Goal: Information Seeking & Learning: Find specific fact

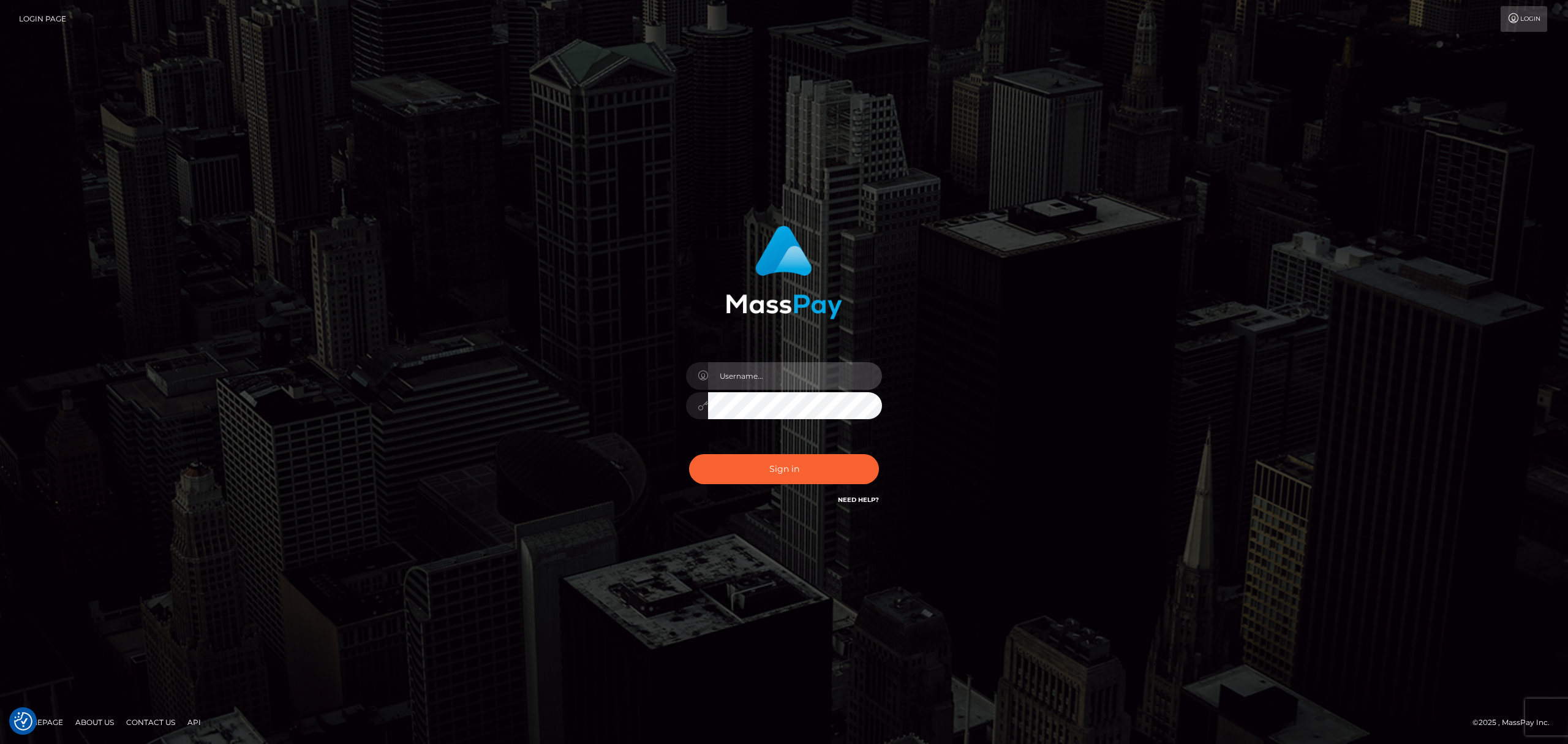
drag, startPoint x: 765, startPoint y: 368, endPoint x: 767, endPoint y: 376, distance: 8.2
click at [765, 369] on input "text" at bounding box center [795, 375] width 174 height 28
type input "Eric"
click at [738, 467] on button "Sign in" at bounding box center [784, 468] width 190 height 30
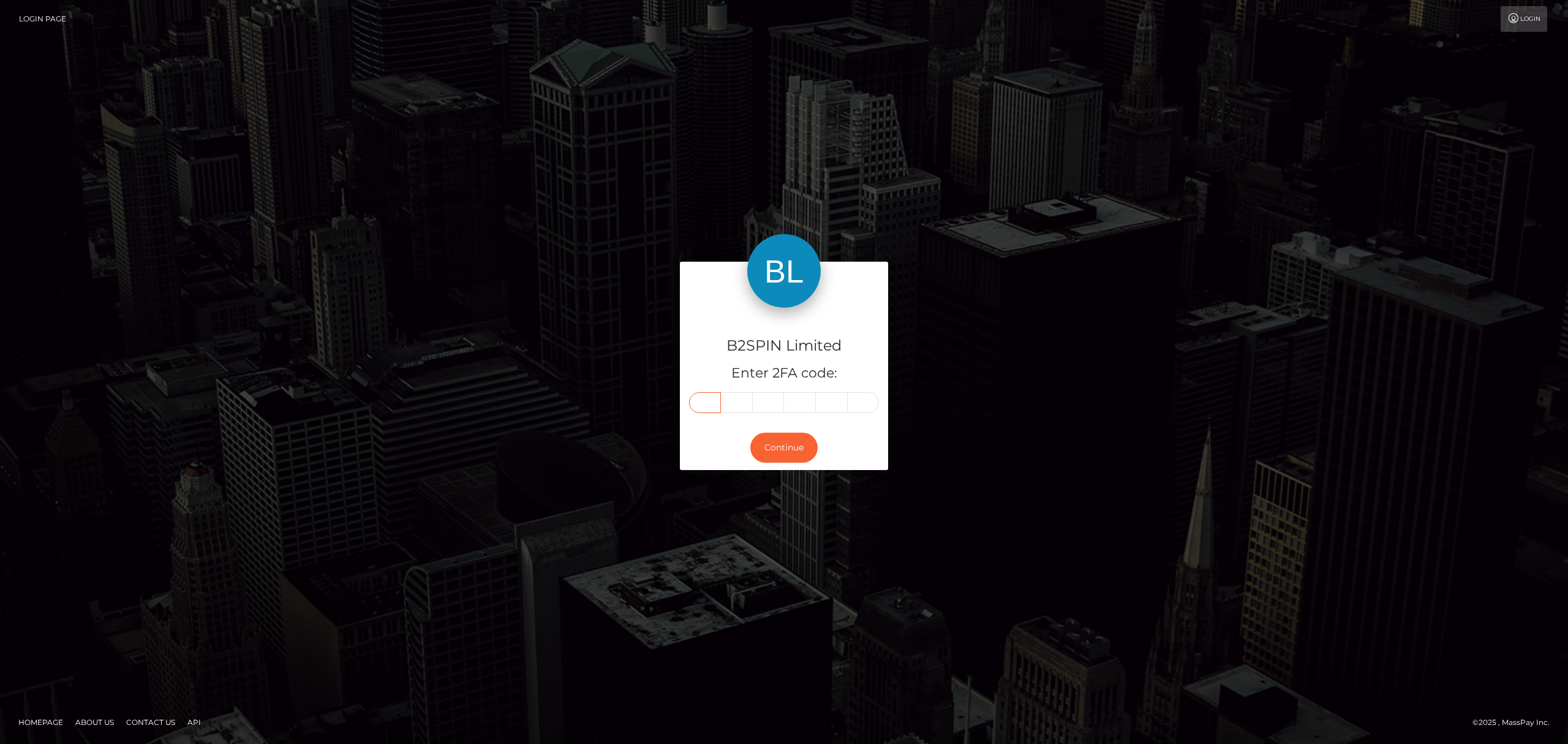
click at [711, 395] on input "text" at bounding box center [705, 402] width 32 height 21
paste input "5"
type input "5"
type input "3"
type input "5"
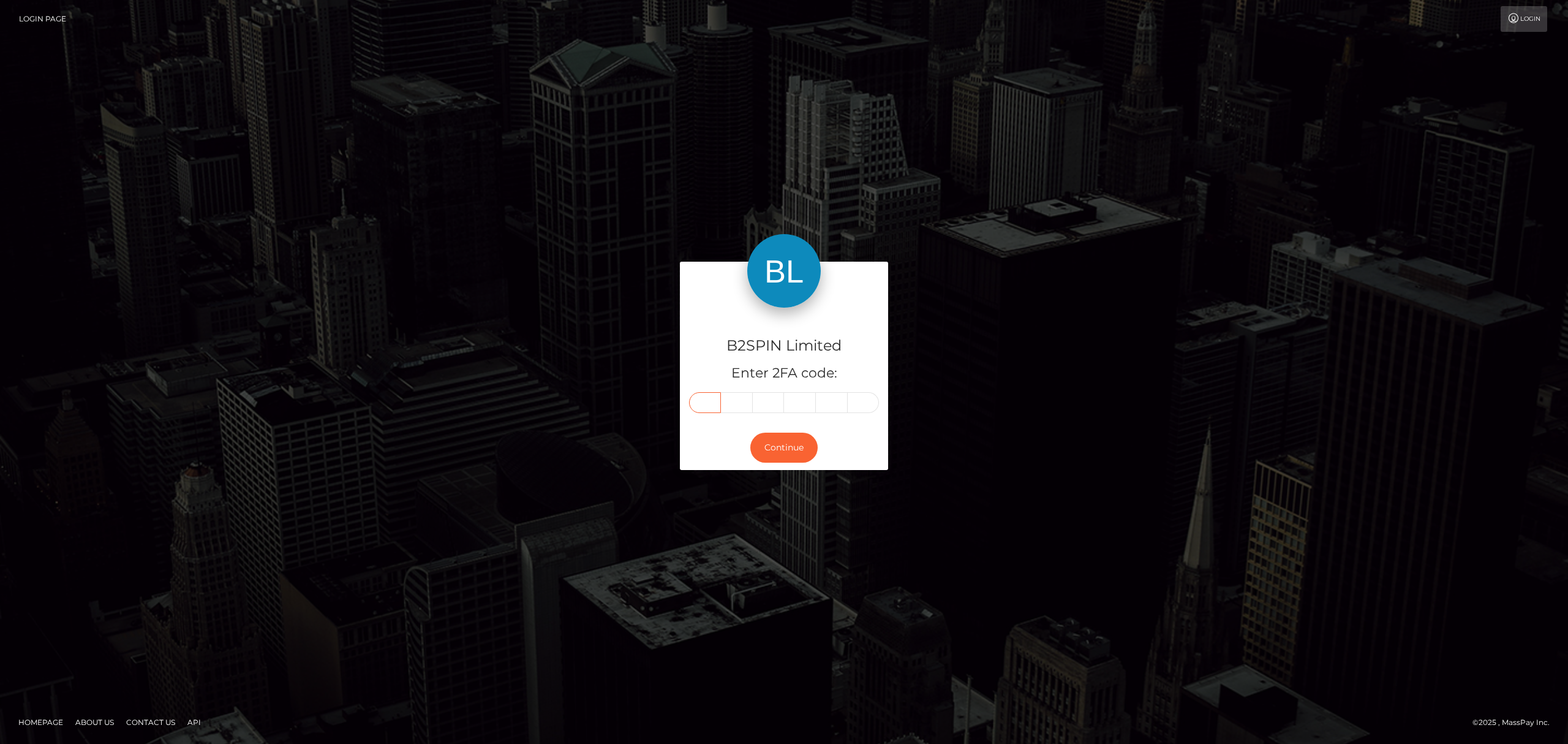
type input "9"
type input "4"
type input "8"
click at [773, 449] on button "Continue" at bounding box center [783, 447] width 67 height 30
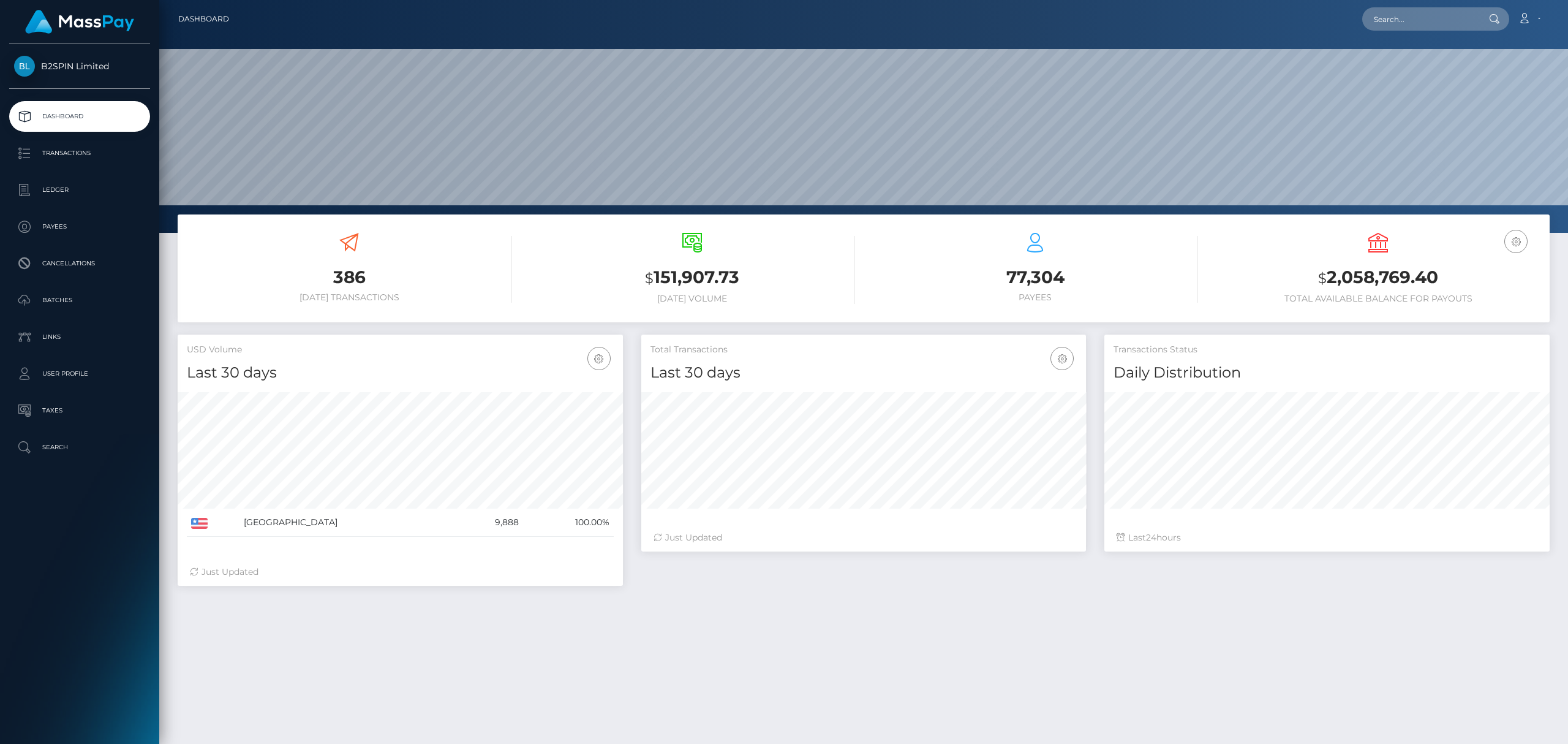
scroll to position [217, 445]
click at [1377, 18] on input "text" at bounding box center [1419, 19] width 115 height 23
paste input "3275707"
click at [1422, 22] on input "3275707" at bounding box center [1419, 19] width 115 height 23
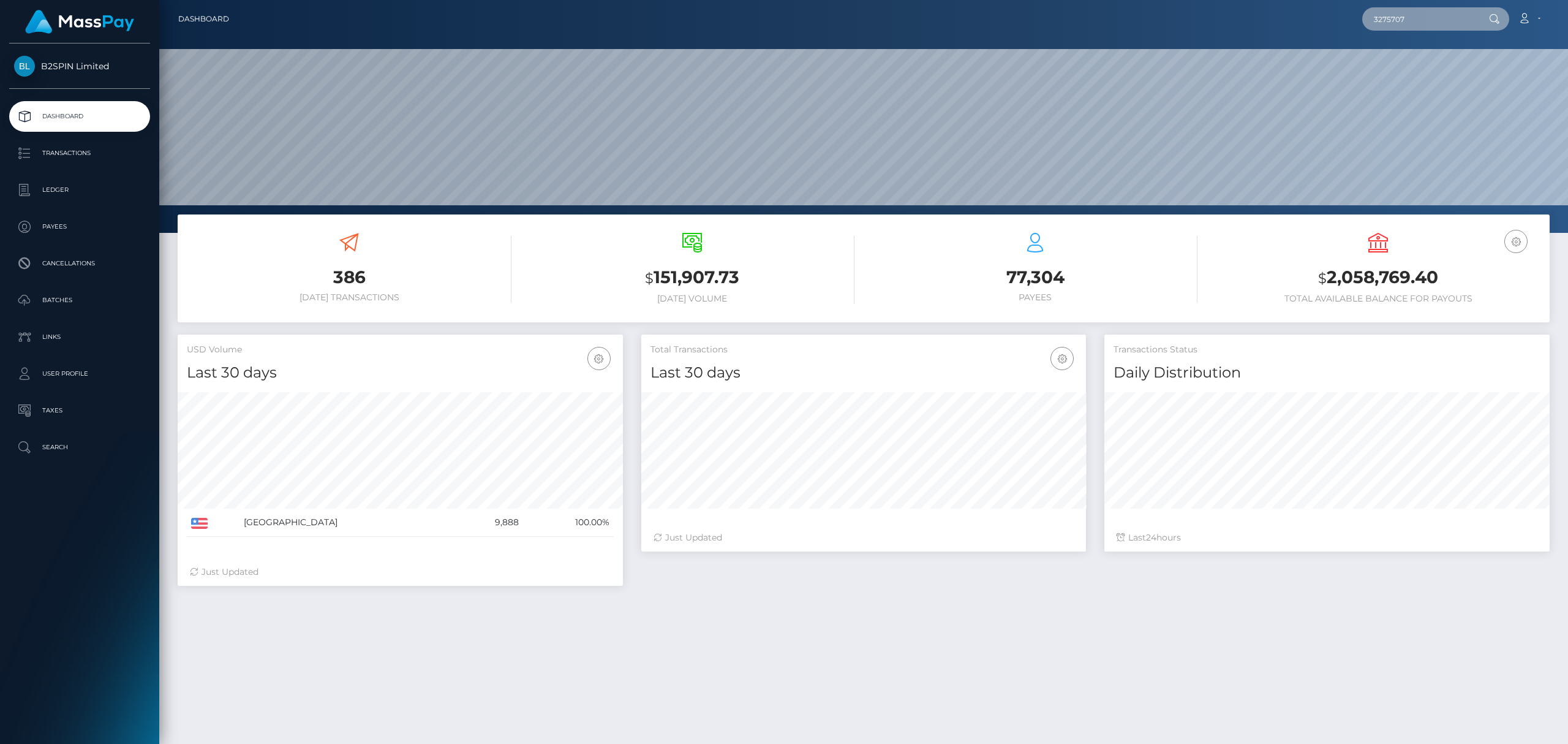
click at [1419, 21] on input "3275707" at bounding box center [1419, 19] width 115 height 23
paste input "1169169542"
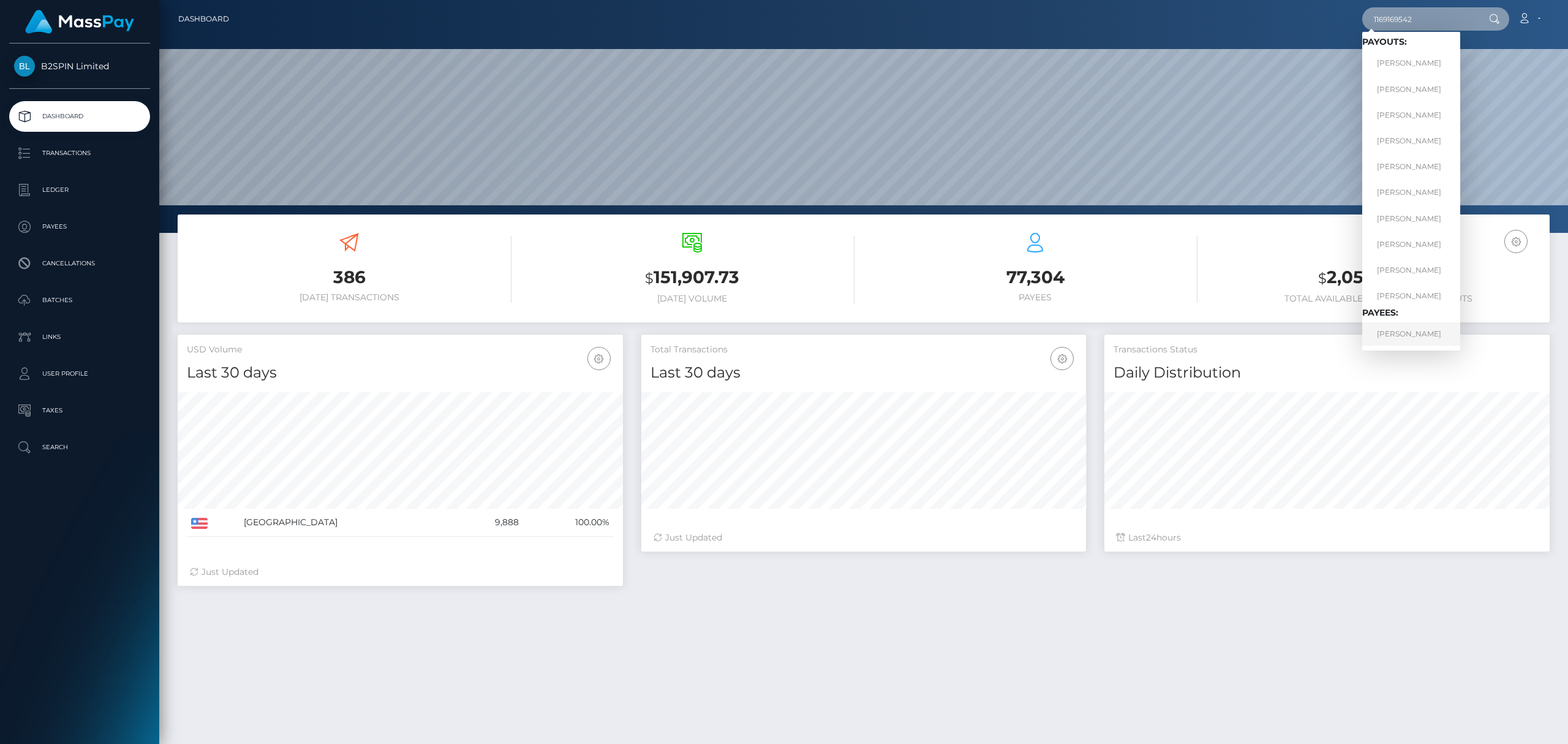
type input "1169169542"
click at [1407, 334] on link "DAVID HEEYOON CHONG" at bounding box center [1410, 333] width 98 height 22
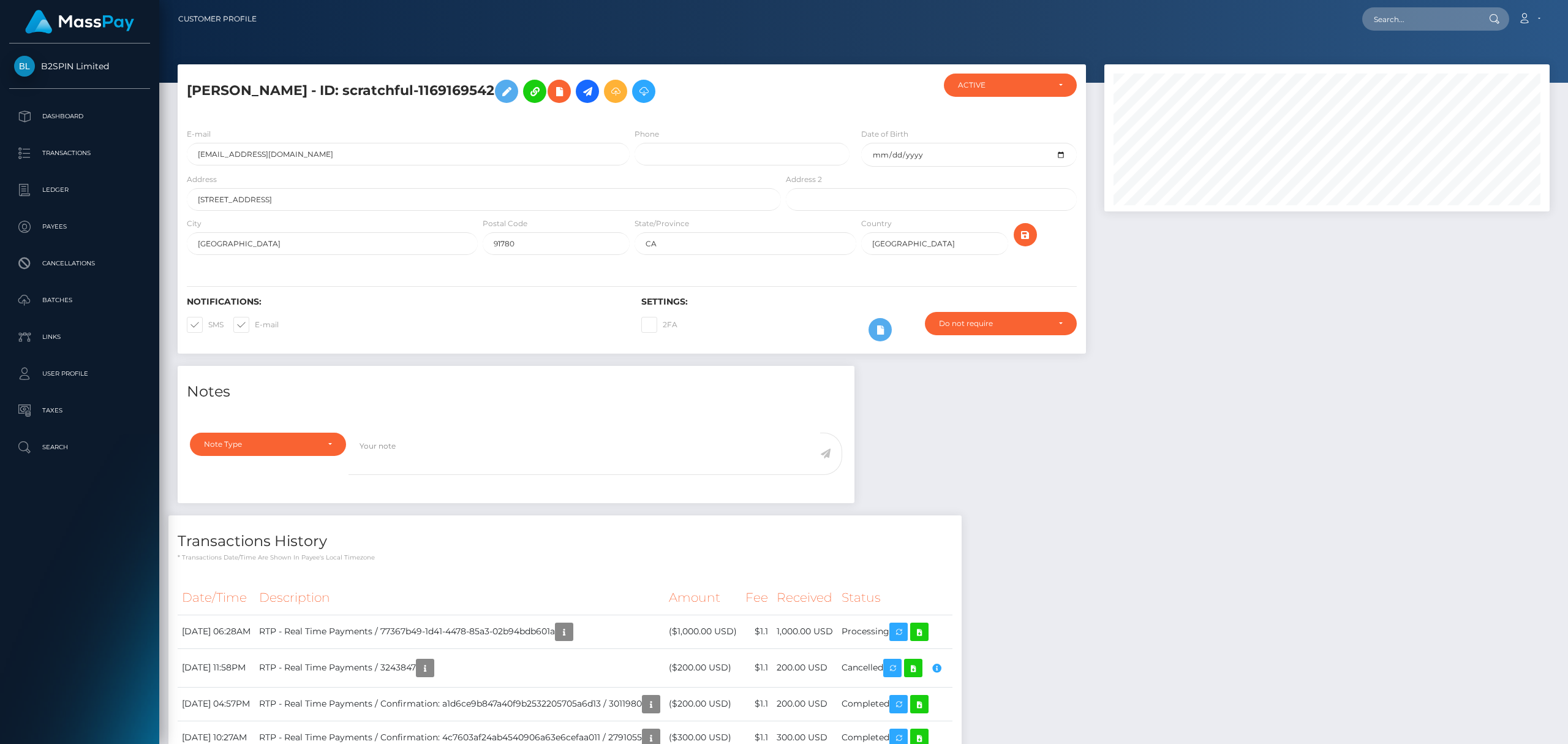
scroll to position [147, 445]
drag, startPoint x: 1127, startPoint y: 621, endPoint x: 483, endPoint y: 117, distance: 817.8
click at [1127, 616] on div "Notes Note Type Compliance Clear Compliance General Note Type" at bounding box center [864, 696] width 1390 height 659
drag, startPoint x: 1190, startPoint y: 565, endPoint x: 1153, endPoint y: 309, distance: 258.7
click at [1190, 559] on div "Notes Note Type Compliance Clear Compliance General Note Type" at bounding box center [864, 696] width 1390 height 659
